Goal: Find specific page/section: Find specific page/section

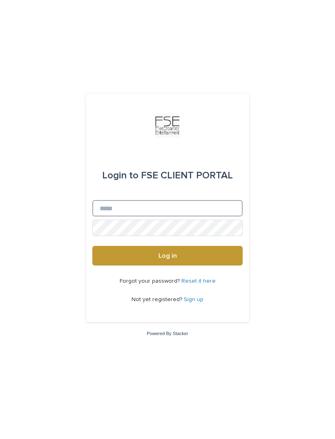
type input "**********"
click at [168, 265] on button "Log in" at bounding box center [167, 256] width 150 height 20
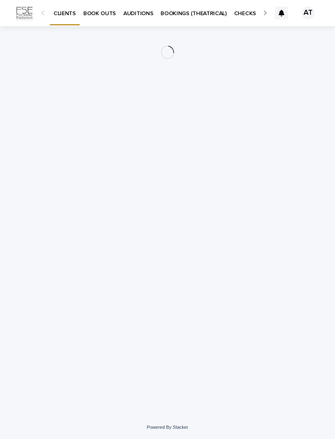
click at [265, 15] on div at bounding box center [264, 12] width 5 height 5
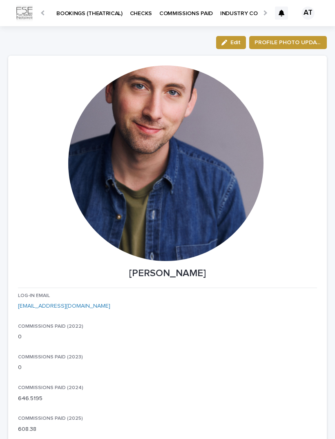
click at [268, 65] on div at bounding box center [166, 166] width 296 height 202
click at [114, 14] on p "BOOKINGS (THEATRICAL)" at bounding box center [127, 8] width 66 height 17
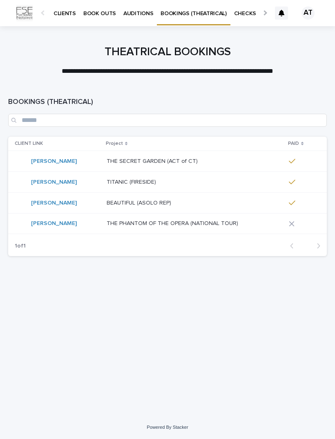
click at [112, 224] on p "THE PHANTOM OF THE OPERA (NATIONAL TOUR)" at bounding box center [173, 222] width 133 height 9
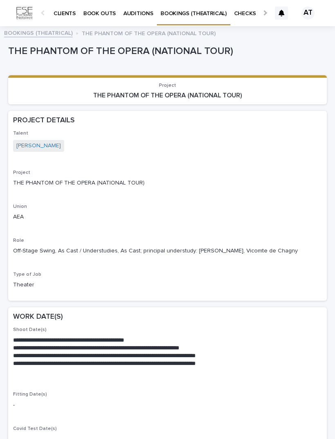
click at [71, 15] on p "CLIENTS" at bounding box center [65, 8] width 22 height 17
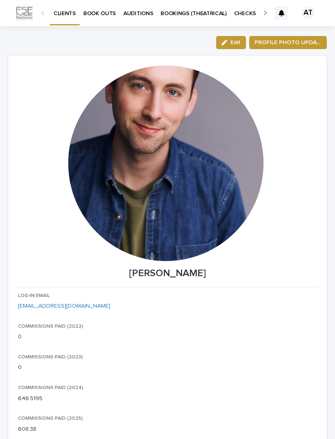
scroll to position [0, -52]
